Goal: Find specific page/section: Find specific page/section

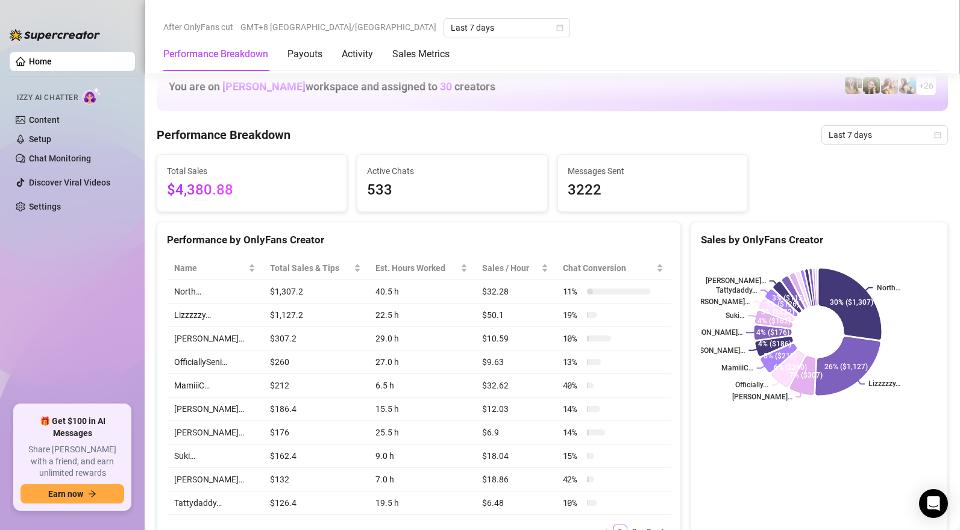
scroll to position [726, 0]
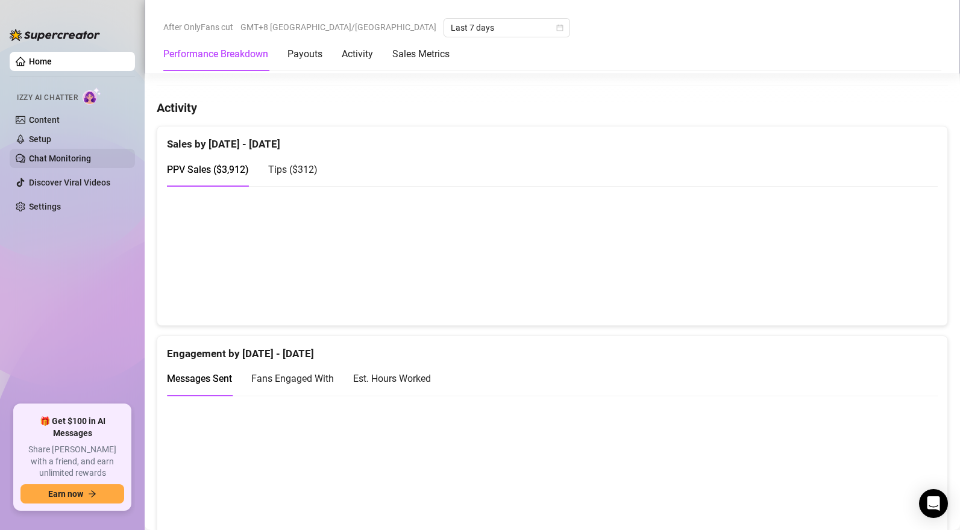
scroll to position [709, 0]
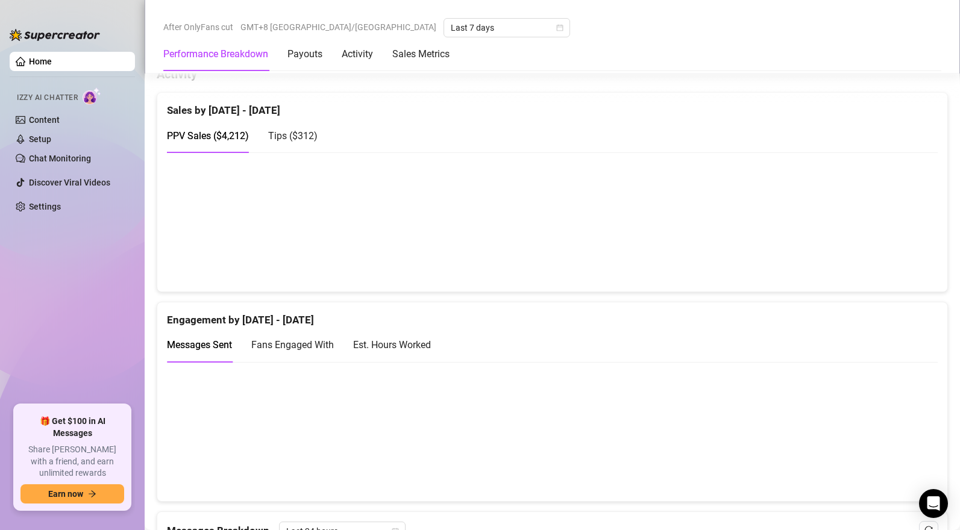
scroll to position [731, 0]
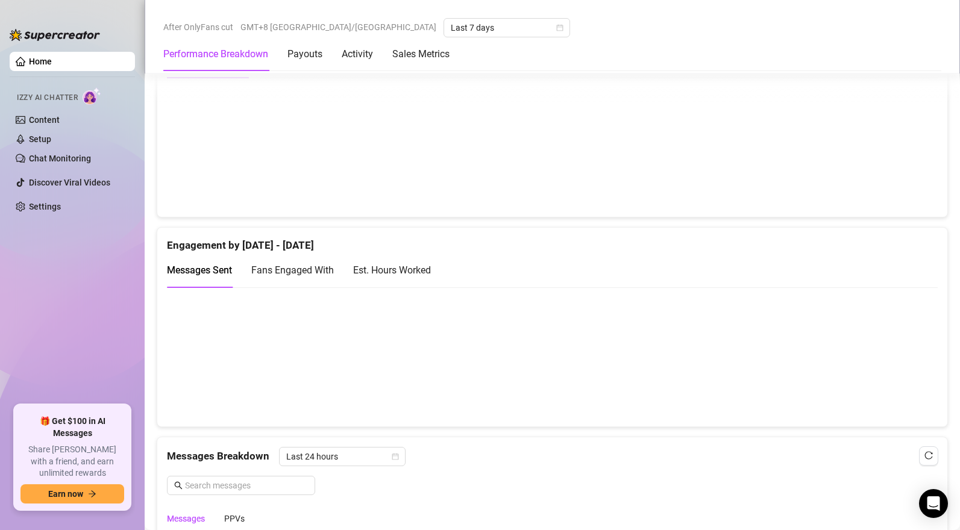
scroll to position [708, 0]
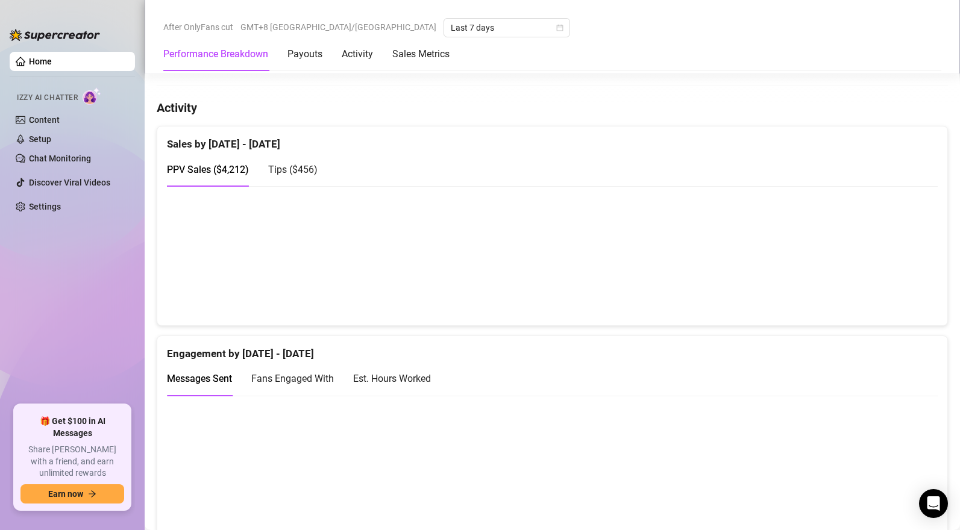
click at [287, 169] on span "Tips ( $456 )" at bounding box center [292, 169] width 49 height 11
